Goal: Information Seeking & Learning: Learn about a topic

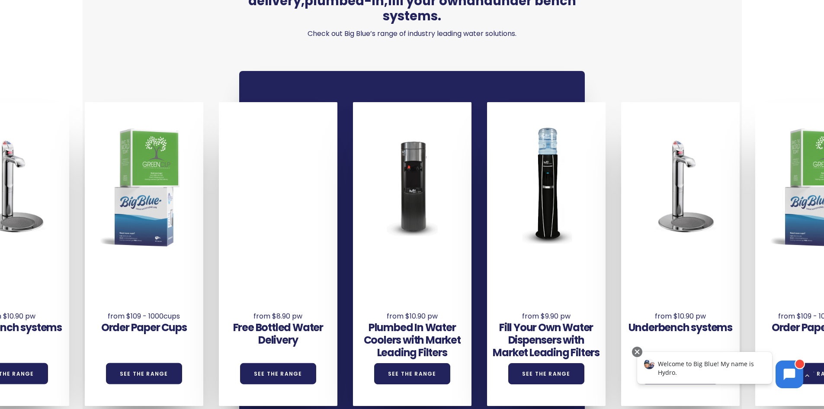
scroll to position [649, 0]
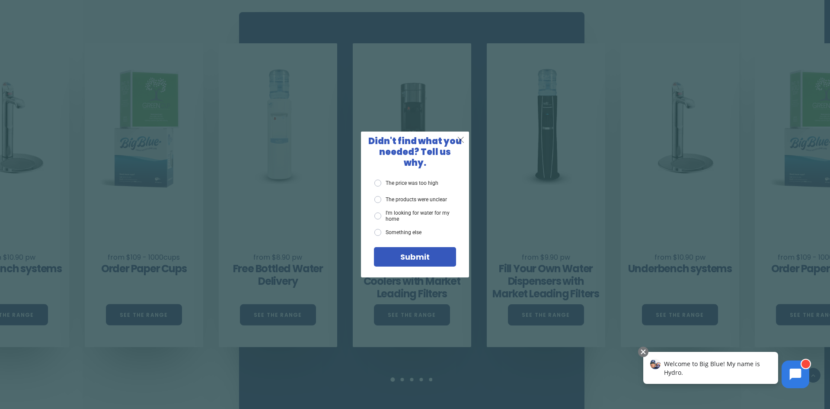
click at [463, 143] on span "X" at bounding box center [461, 139] width 8 height 11
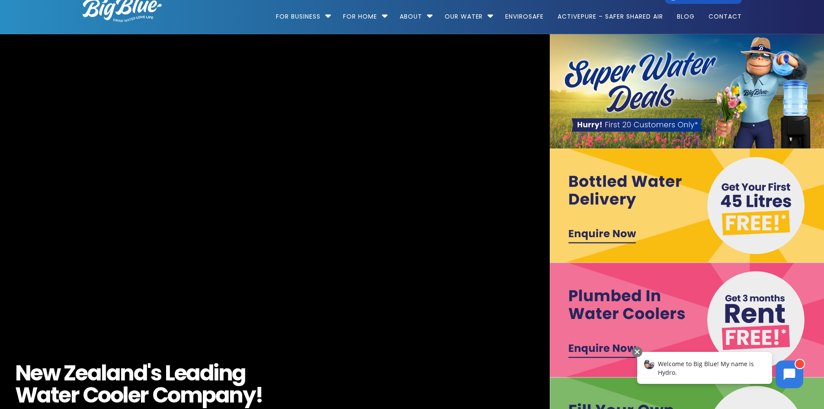
scroll to position [0, 0]
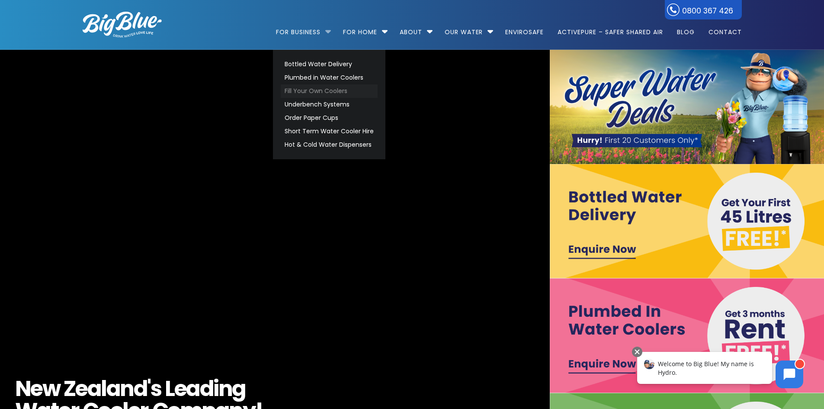
click at [325, 92] on link "Fill Your Own Coolers" at bounding box center [329, 90] width 97 height 13
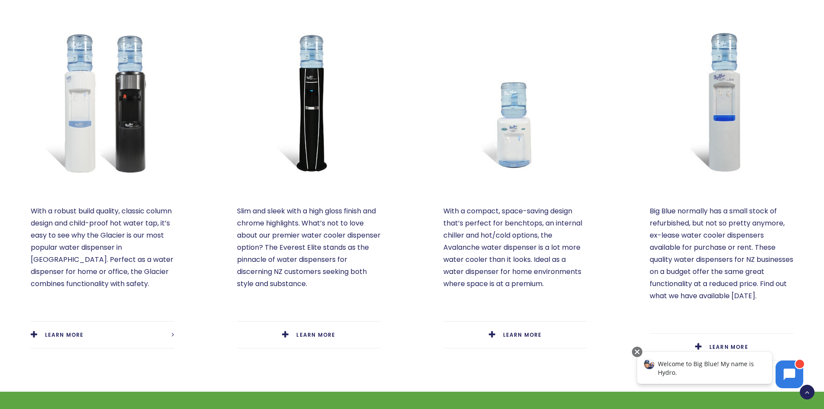
scroll to position [476, 0]
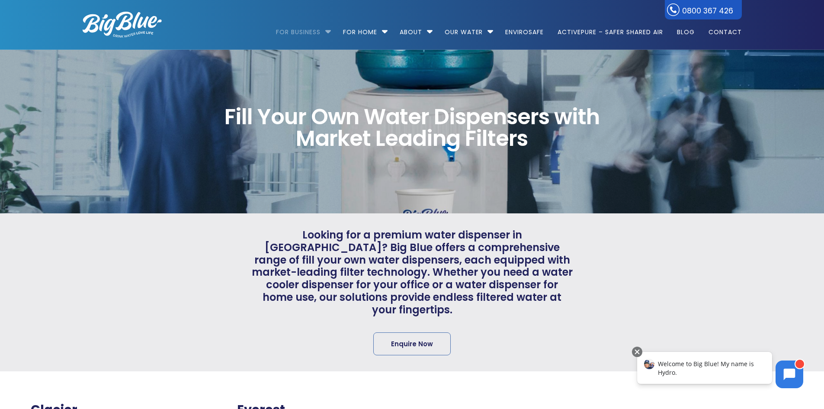
click at [327, 32] on li "For Business Bottled Water Delivery Plumbed in Water Coolers Fill Your Own Cool…" at bounding box center [305, 27] width 59 height 49
